Goal: Transaction & Acquisition: Purchase product/service

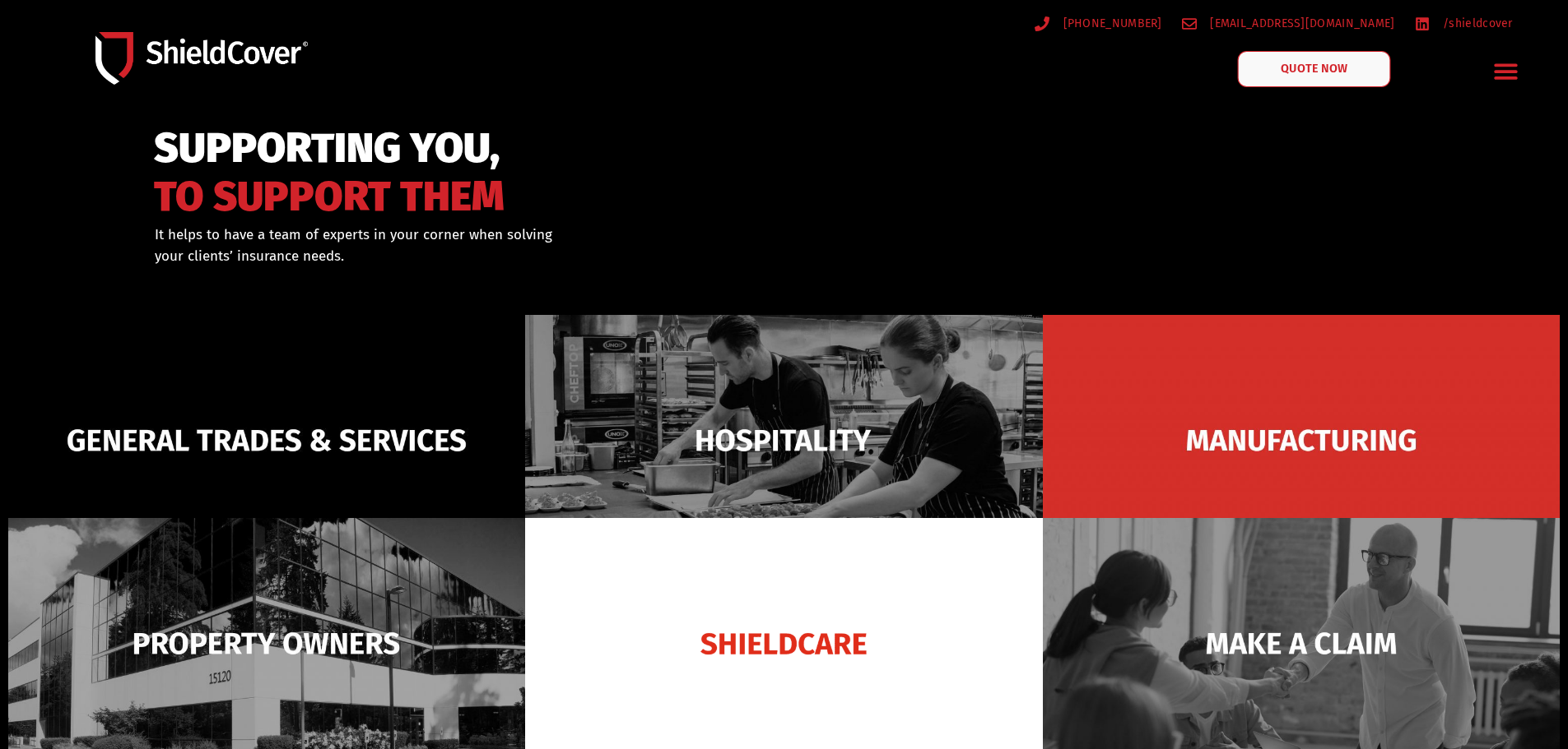
click at [1316, 69] on span "QUOTE NOW" at bounding box center [1314, 69] width 66 height 12
click at [1327, 77] on link "QUOTE NOW" at bounding box center [1314, 69] width 153 height 37
click at [1329, 70] on span "QUOTE NOW" at bounding box center [1314, 69] width 66 height 12
